Goal: Find specific page/section: Find specific page/section

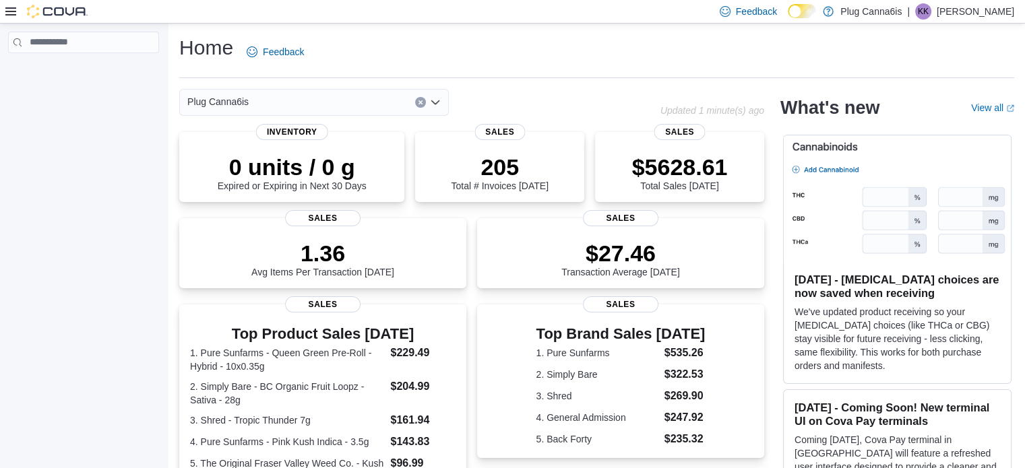
click at [419, 104] on icon "Clear input" at bounding box center [420, 102] width 5 height 5
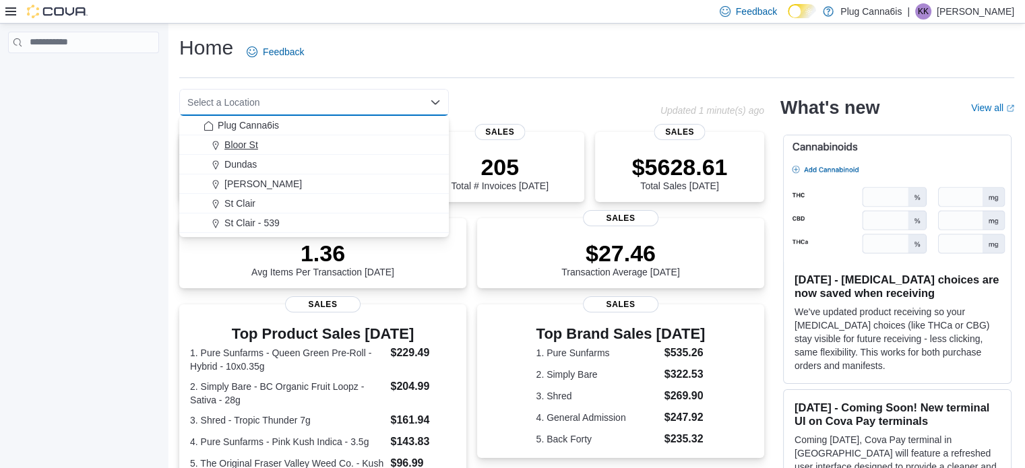
click at [240, 140] on span "Bloor St" at bounding box center [241, 144] width 34 height 13
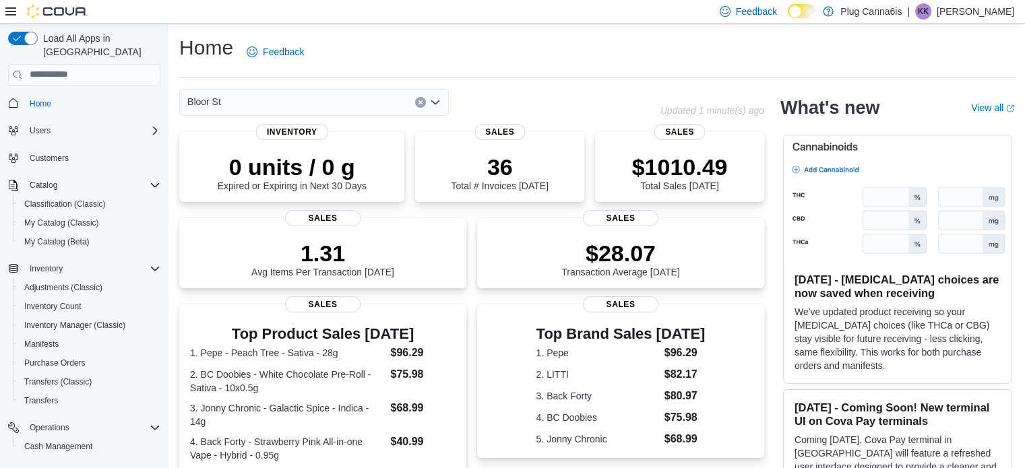
click at [424, 102] on button "Clear input" at bounding box center [420, 102] width 11 height 11
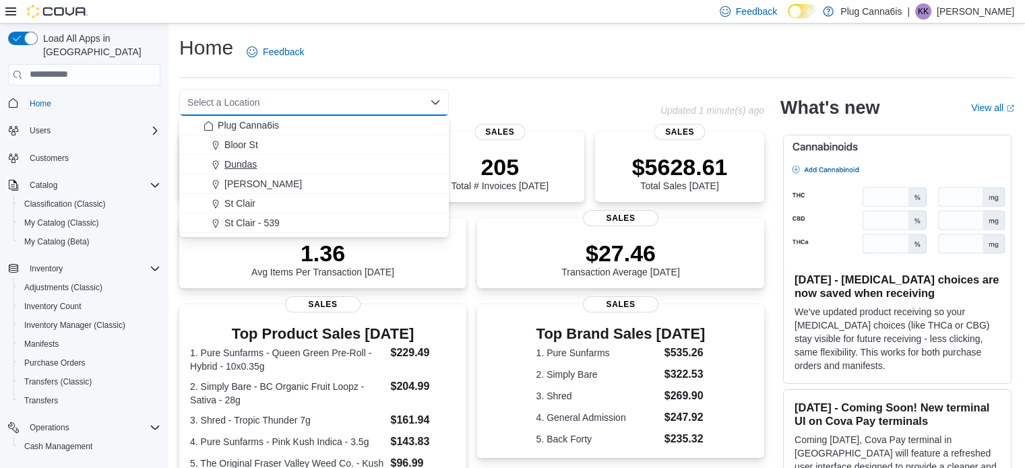
click at [229, 169] on span "Dundas" at bounding box center [240, 164] width 32 height 13
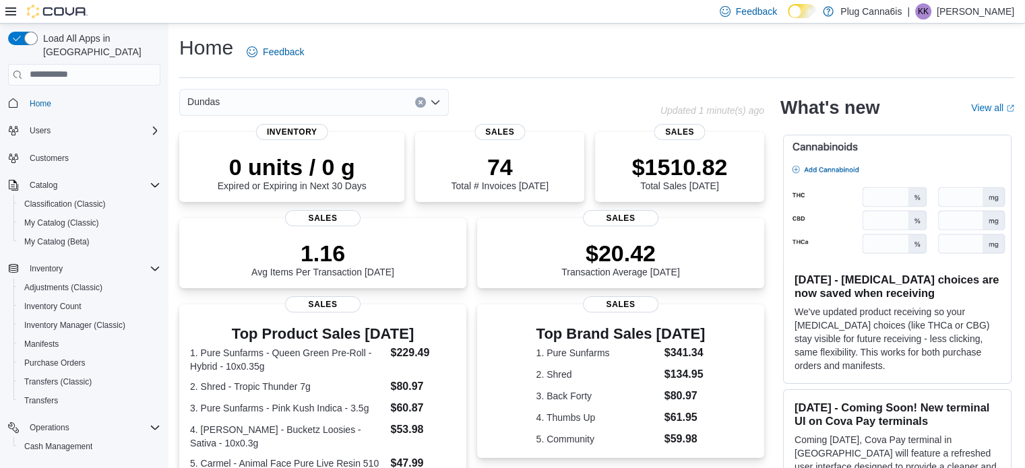
click at [421, 104] on icon "Clear input" at bounding box center [420, 102] width 5 height 5
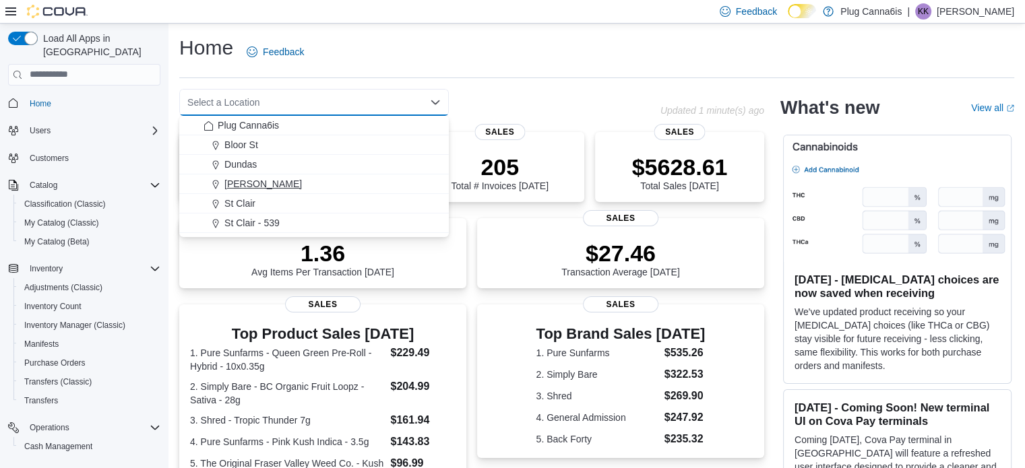
click at [248, 183] on span "[PERSON_NAME]" at bounding box center [263, 183] width 78 height 13
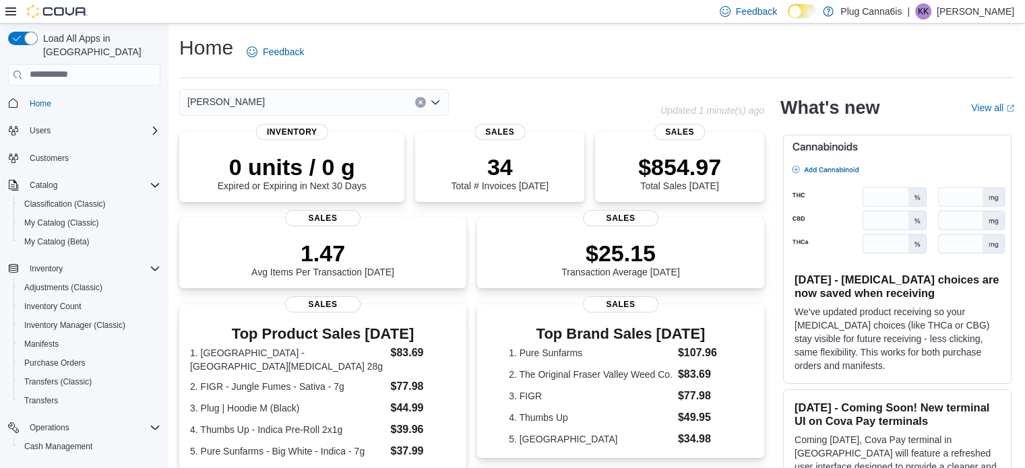
click at [418, 102] on icon "Clear input" at bounding box center [420, 102] width 5 height 5
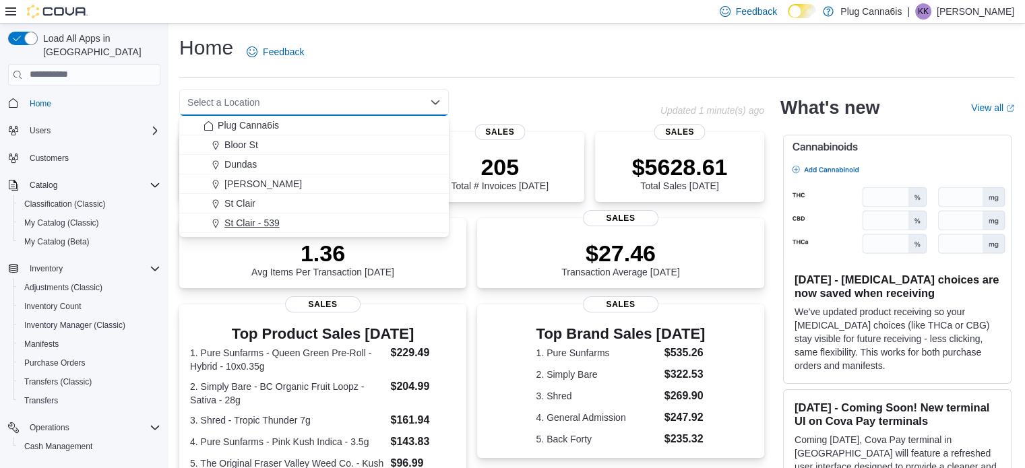
click at [262, 222] on span "St Clair - 539" at bounding box center [251, 222] width 55 height 13
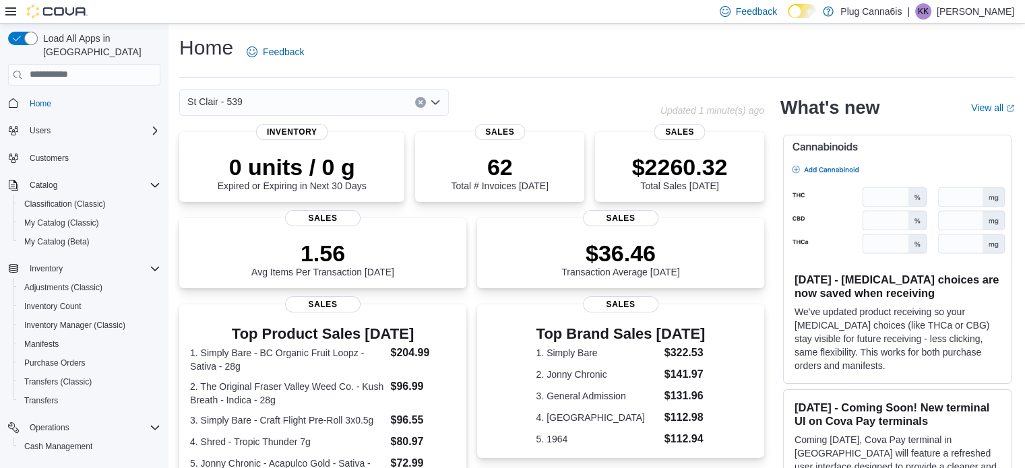
click at [423, 100] on icon "Clear input" at bounding box center [420, 102] width 5 height 5
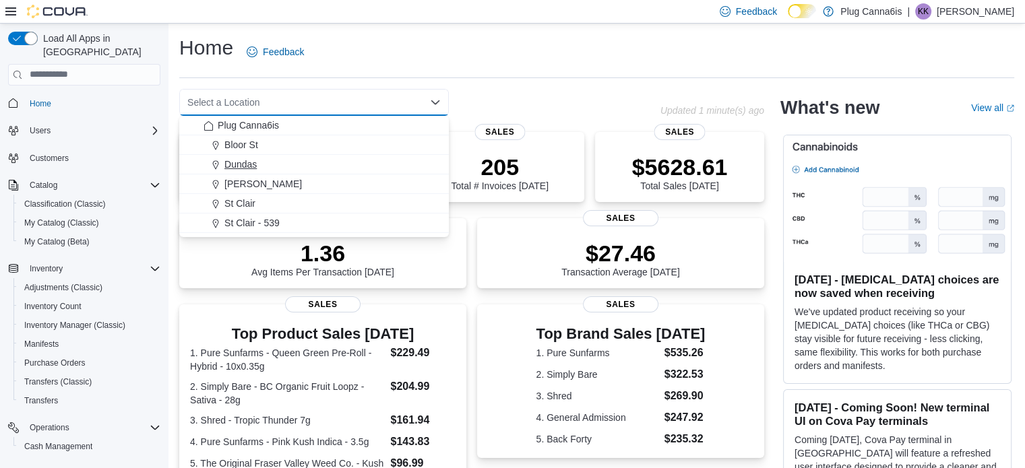
click at [248, 165] on span "Dundas" at bounding box center [240, 164] width 32 height 13
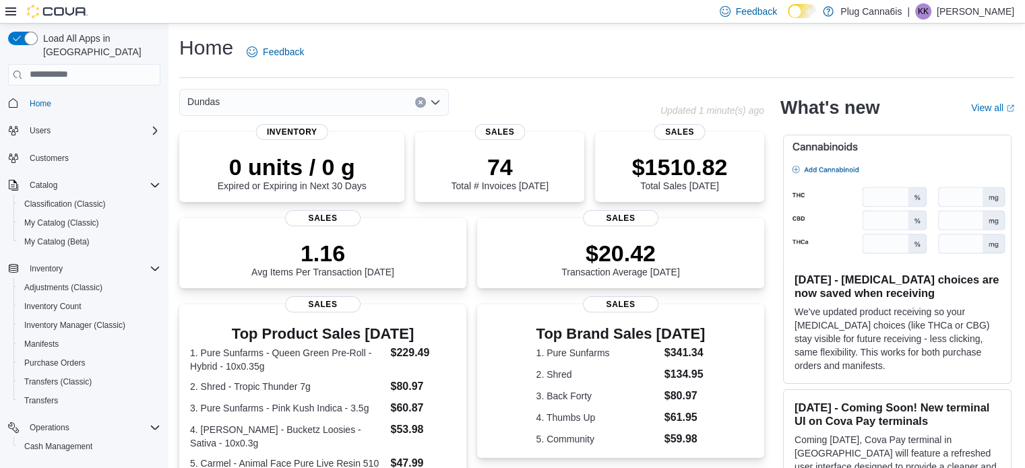
click at [417, 99] on button "Clear input" at bounding box center [420, 102] width 11 height 11
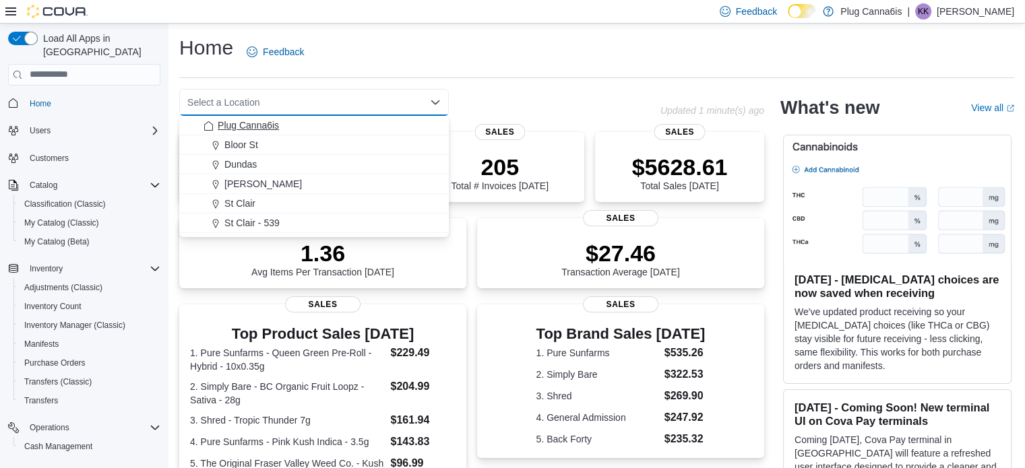
click at [218, 128] on span "Plug Canna6is" at bounding box center [248, 125] width 61 height 13
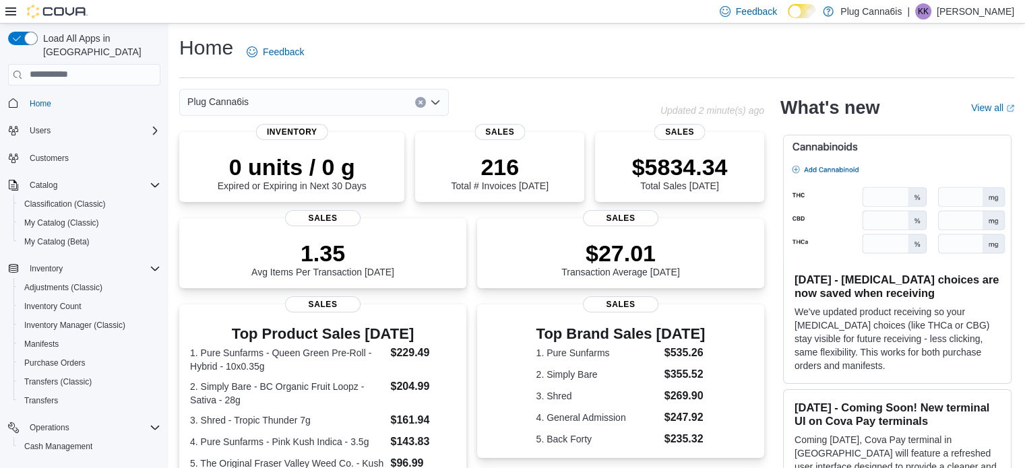
click at [423, 100] on icon "Clear input" at bounding box center [420, 102] width 5 height 5
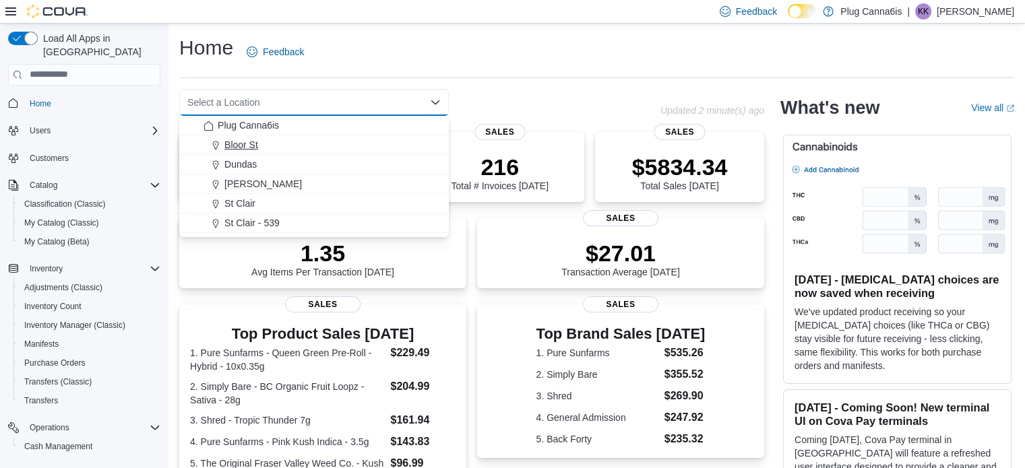
click at [243, 138] on span "Bloor St" at bounding box center [241, 144] width 34 height 13
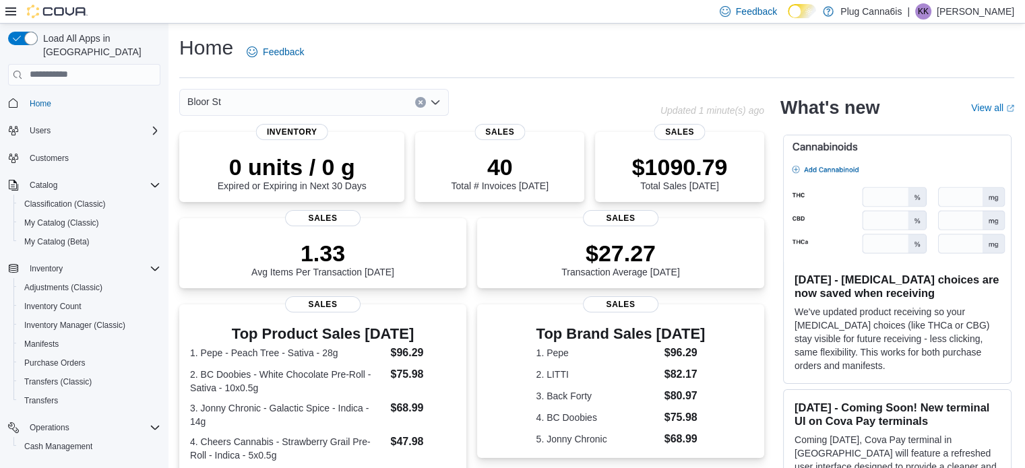
click at [421, 101] on icon "Clear input" at bounding box center [420, 102] width 5 height 5
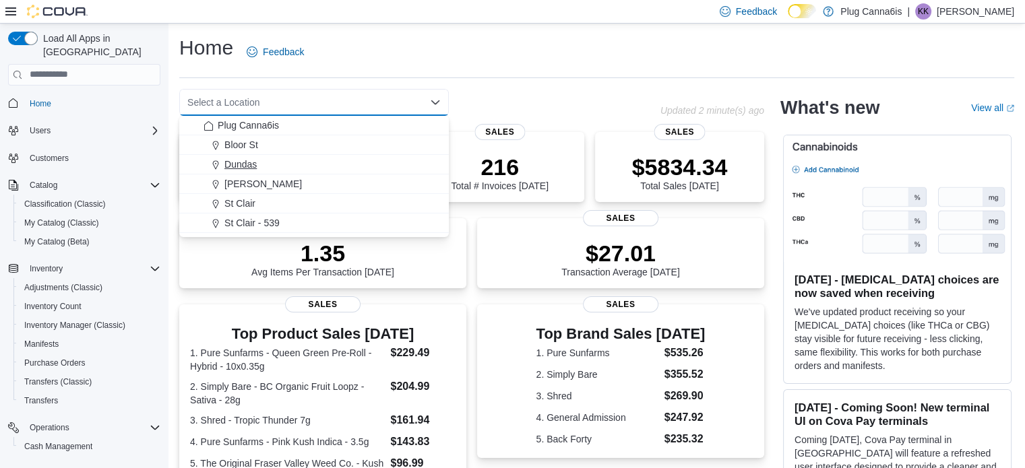
click at [247, 166] on span "Dundas" at bounding box center [240, 164] width 32 height 13
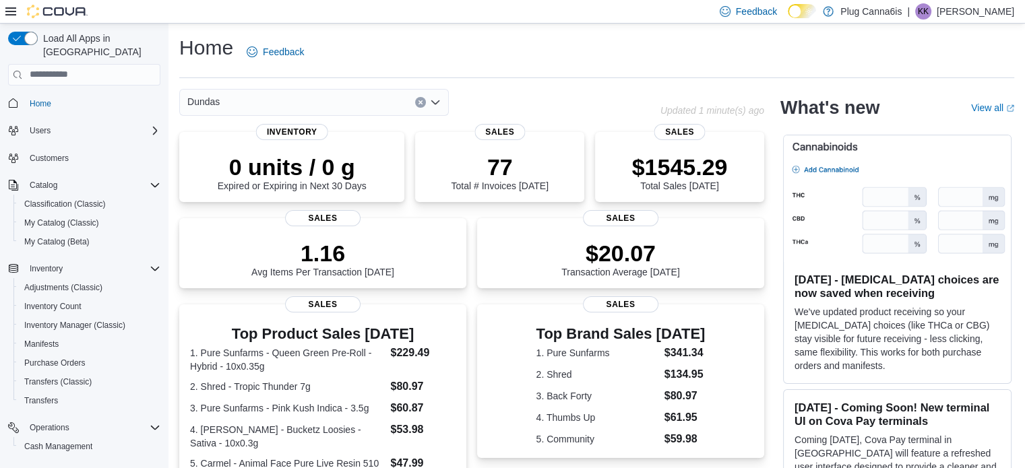
click at [425, 100] on button "Clear input" at bounding box center [420, 102] width 11 height 11
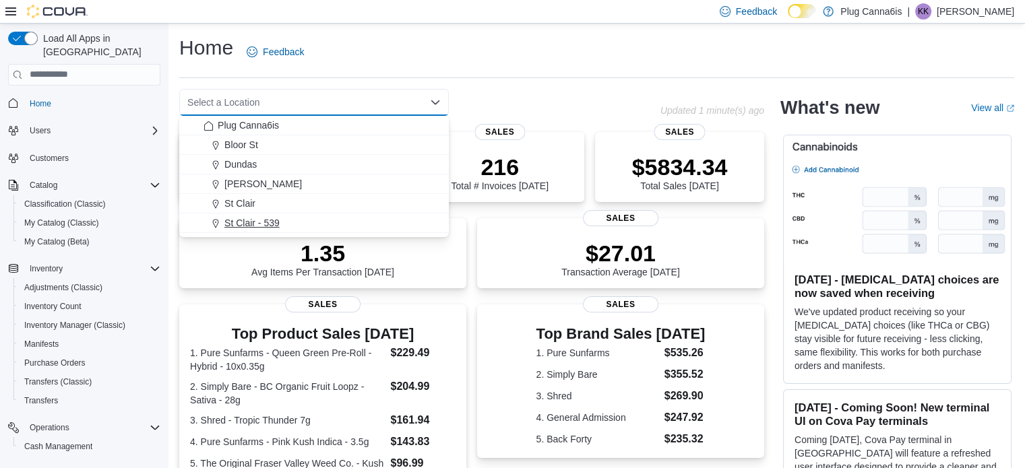
click at [246, 218] on span "St Clair - 539" at bounding box center [251, 222] width 55 height 13
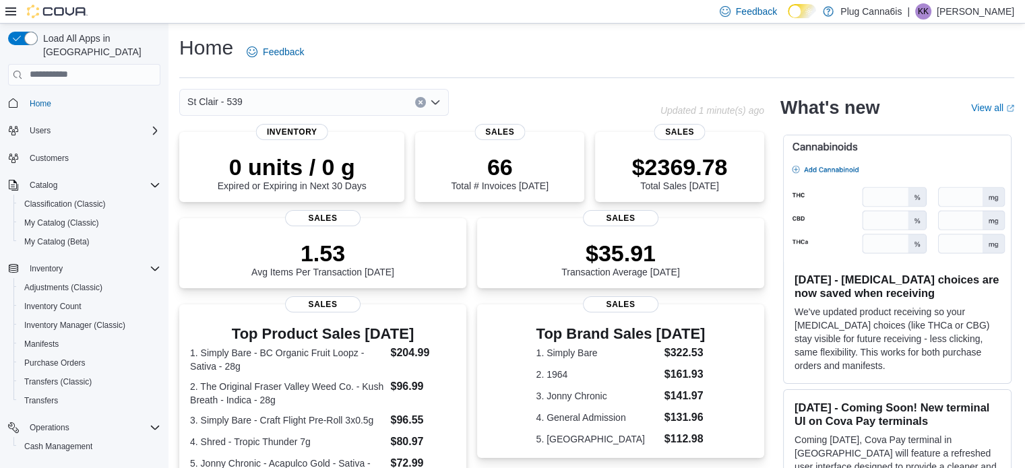
click at [419, 102] on icon "Clear input" at bounding box center [420, 102] width 5 height 5
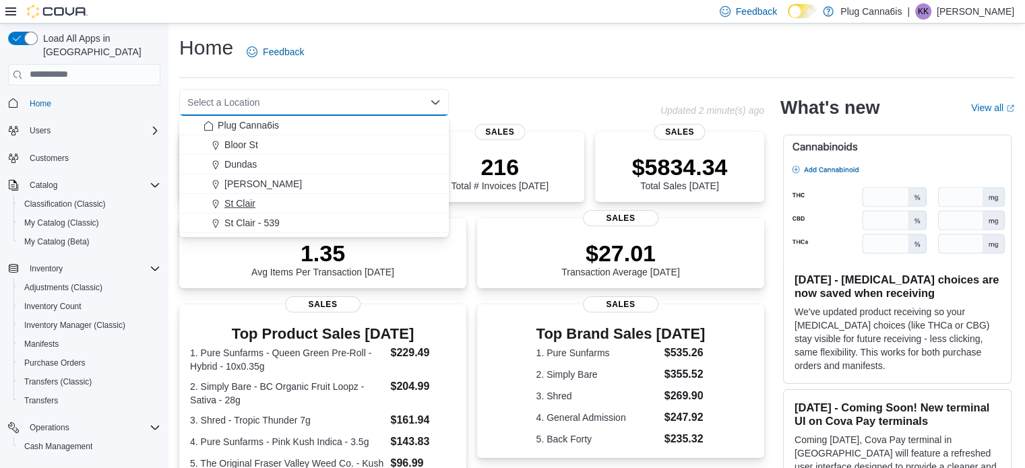
click at [243, 203] on span "St Clair" at bounding box center [239, 203] width 31 height 13
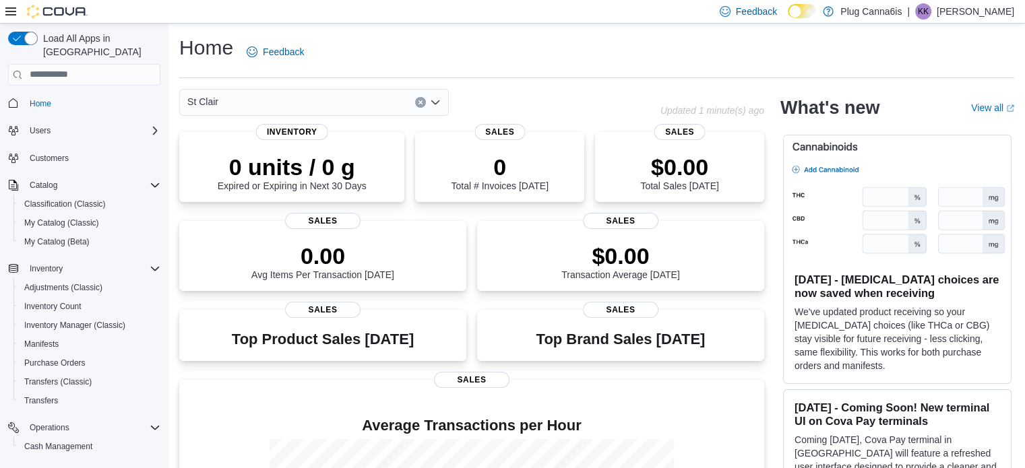
click at [421, 100] on icon "Clear input" at bounding box center [420, 102] width 5 height 5
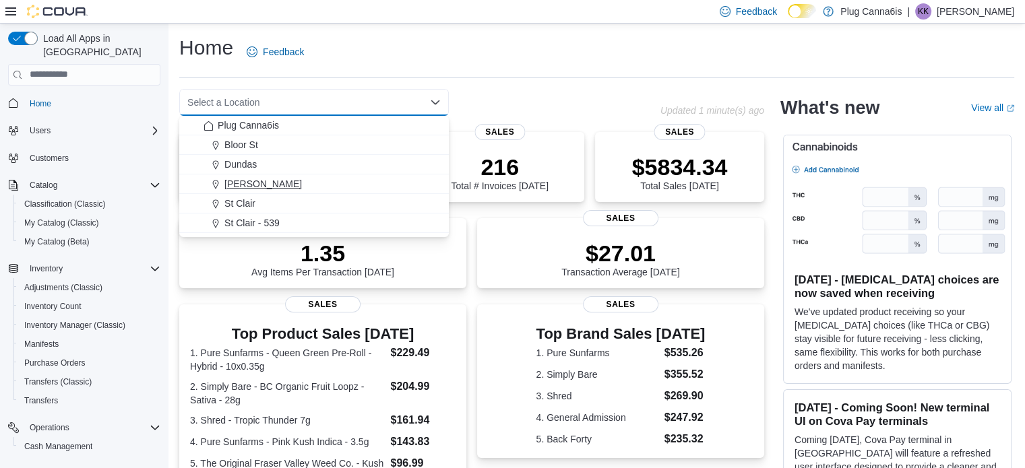
click at [246, 189] on span "[PERSON_NAME]" at bounding box center [263, 183] width 78 height 13
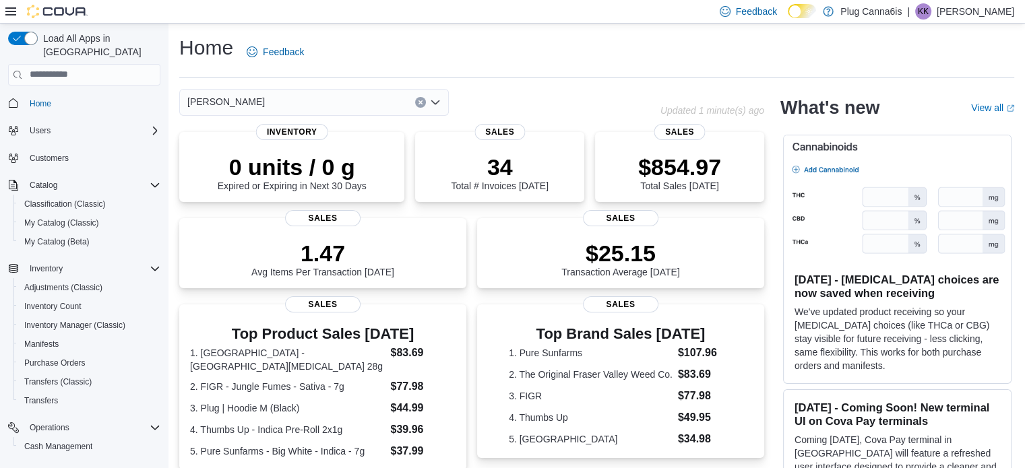
click at [421, 100] on icon "Clear input" at bounding box center [420, 102] width 5 height 5
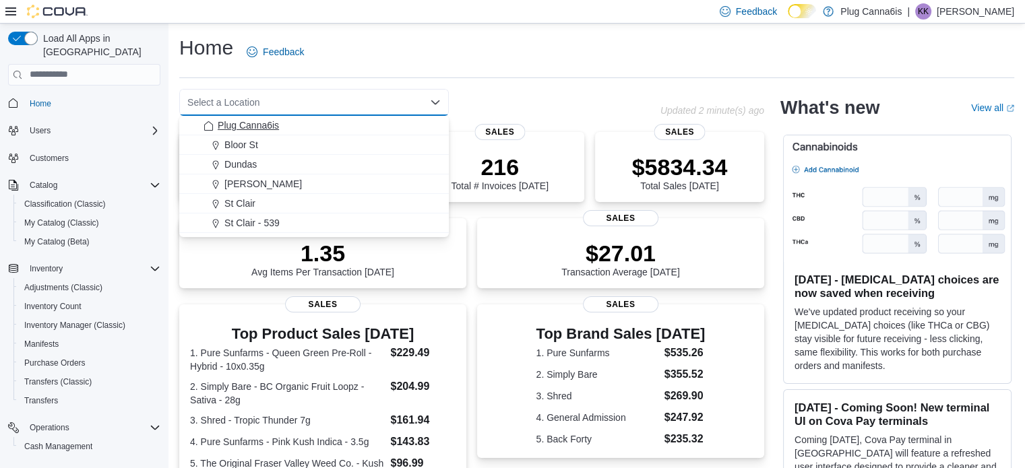
click at [231, 125] on span "Plug Canna6is" at bounding box center [248, 125] width 61 height 13
